Goal: Find specific page/section: Find specific page/section

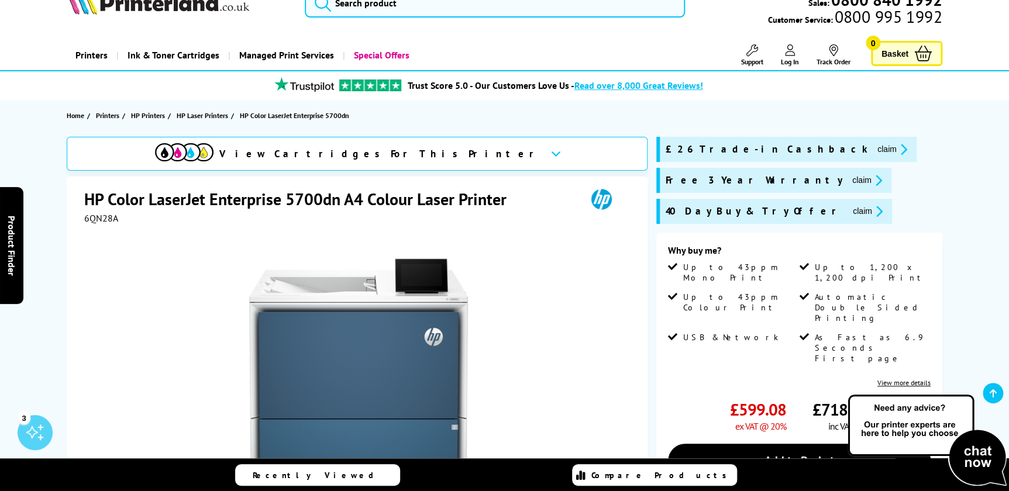
scroll to position [106, 0]
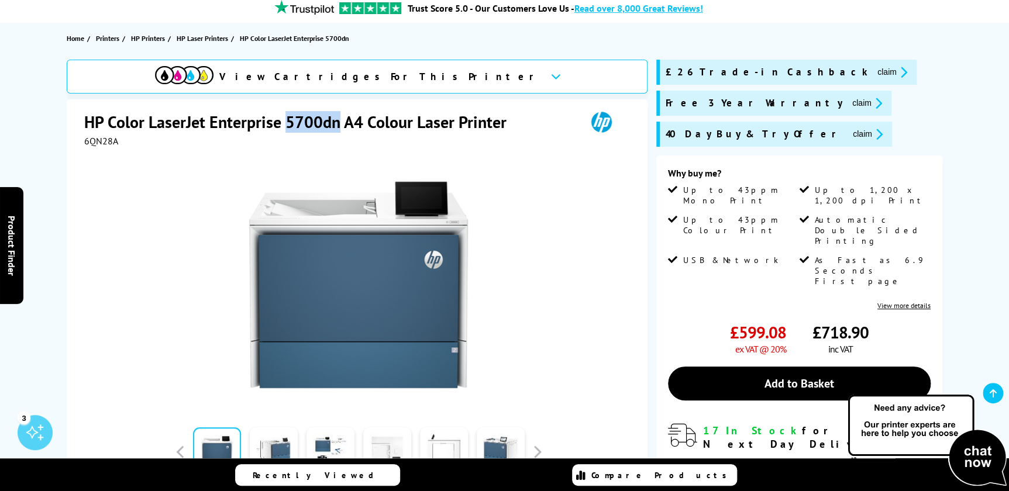
drag, startPoint x: 336, startPoint y: 118, endPoint x: 288, endPoint y: 121, distance: 47.5
click at [288, 121] on h1 "HP Color LaserJet Enterprise 5700dn A4 Colour Laser Printer" at bounding box center [301, 122] width 434 height 22
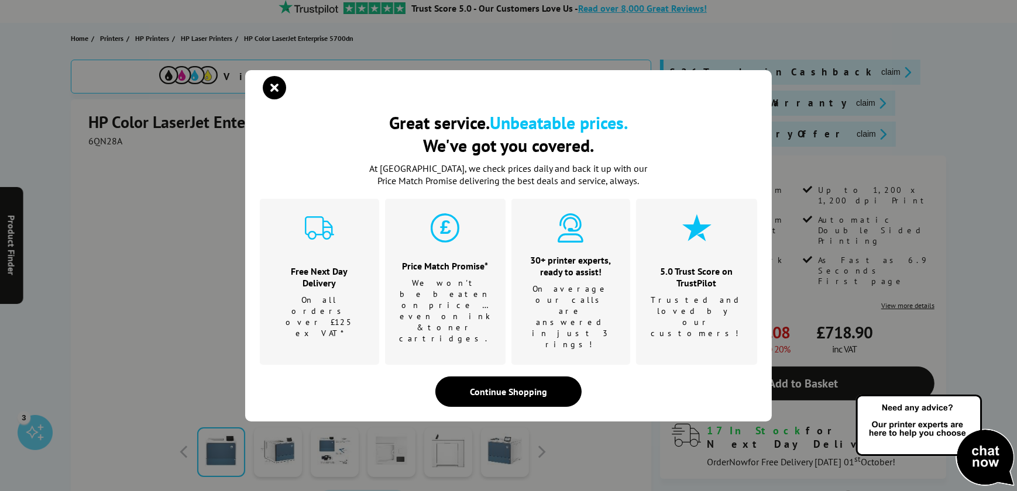
copy h1 "5700dn"
click at [276, 99] on icon "close modal" at bounding box center [274, 87] width 23 height 23
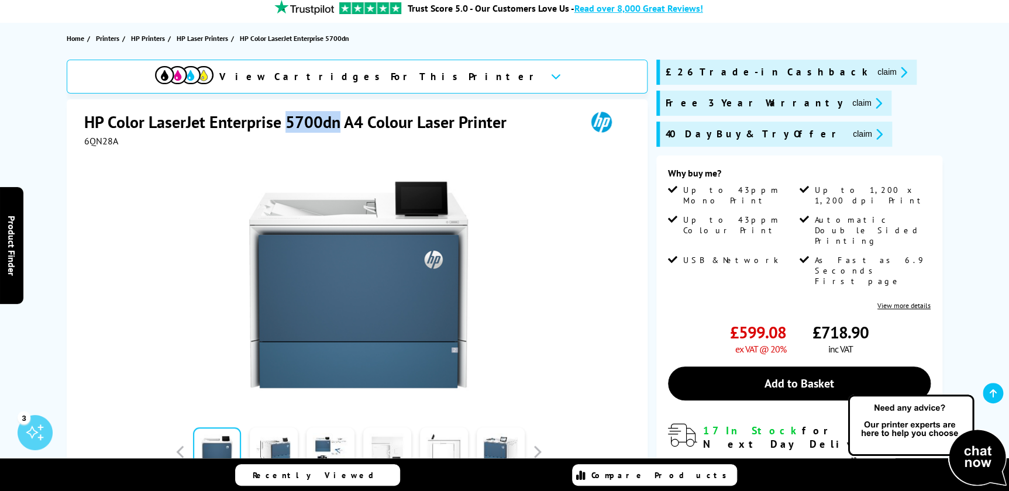
copy h1 "5700dn"
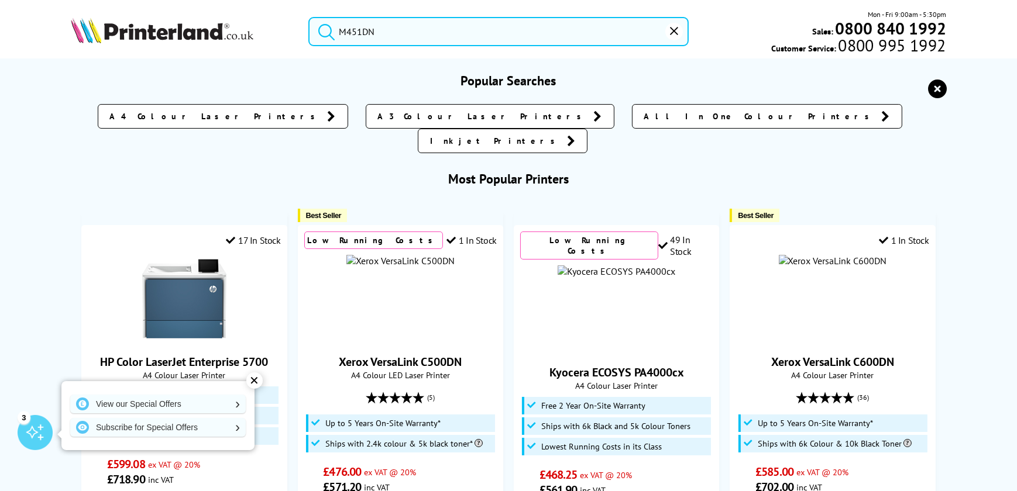
click at [397, 35] on input "M451DN" at bounding box center [498, 31] width 380 height 29
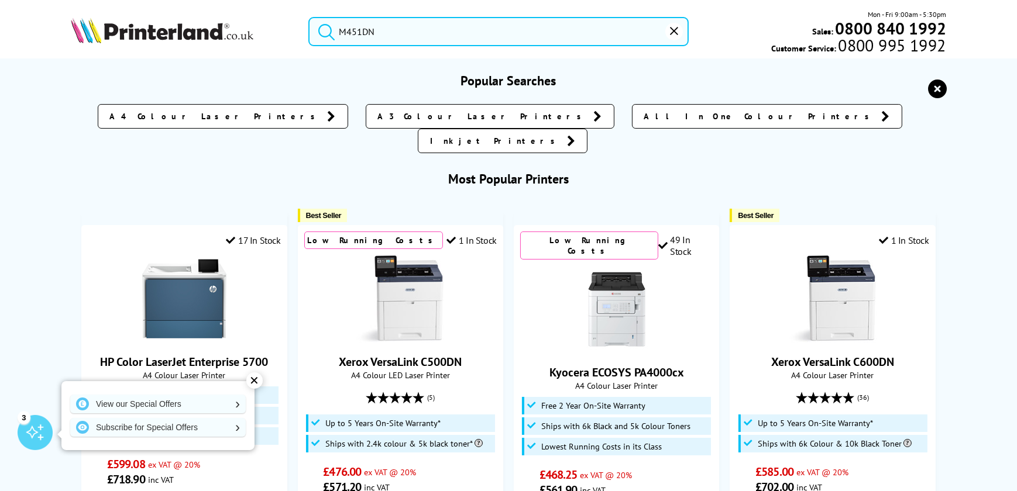
click at [380, 27] on input "M451DN" at bounding box center [498, 31] width 380 height 29
click at [309, 17] on button "submit" at bounding box center [323, 30] width 29 height 26
click at [421, 30] on input "M451DN" at bounding box center [498, 31] width 380 height 29
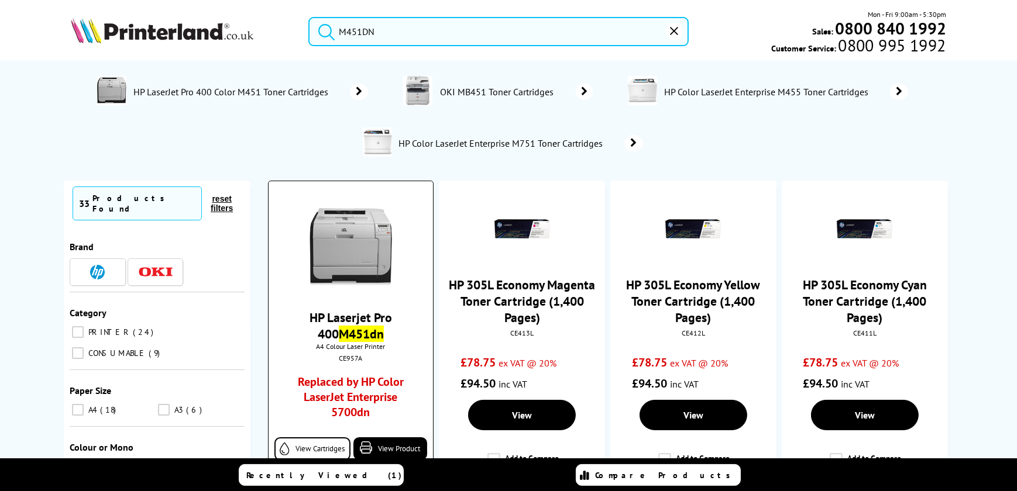
type input "M451DN"
click at [345, 316] on link "HP Laserjet Pro 400 M451dn" at bounding box center [350, 325] width 82 height 33
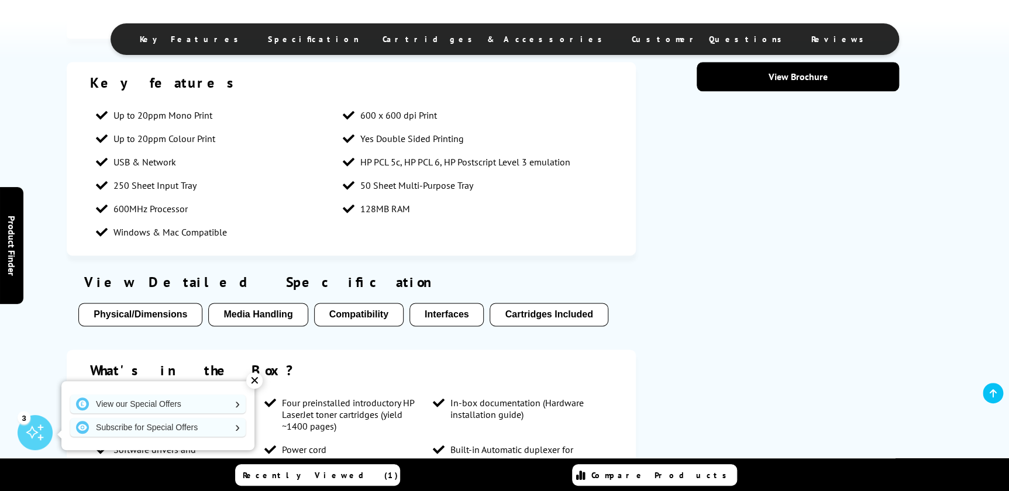
scroll to position [479, 0]
